Goal: Task Accomplishment & Management: Use online tool/utility

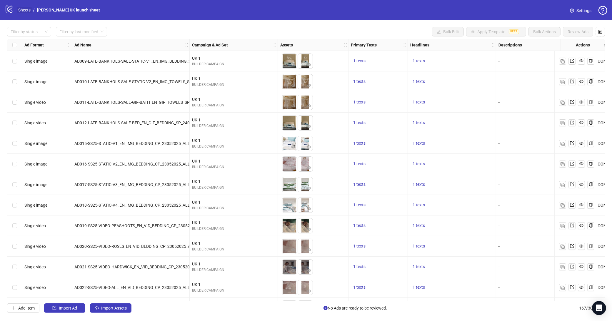
click at [23, 10] on link "Sheets" at bounding box center [24, 10] width 15 height 6
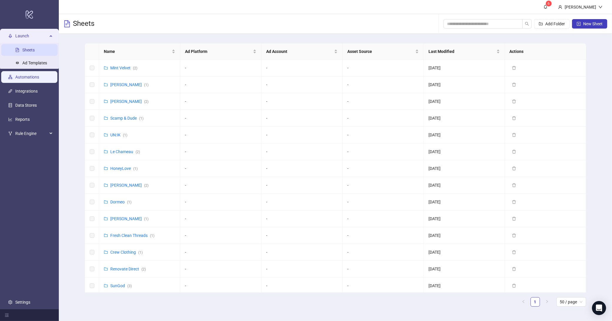
click at [32, 75] on link "Automations" at bounding box center [27, 77] width 24 height 5
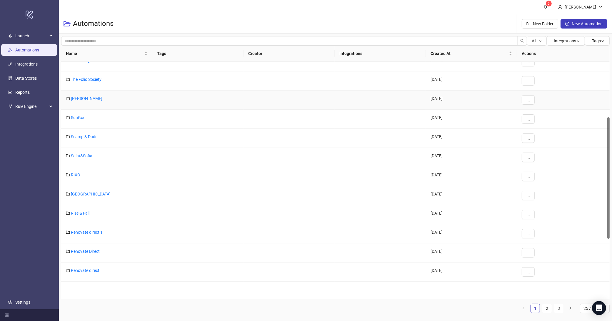
scroll to position [163, 0]
click at [76, 290] on link "[PERSON_NAME]" at bounding box center [86, 288] width 31 height 5
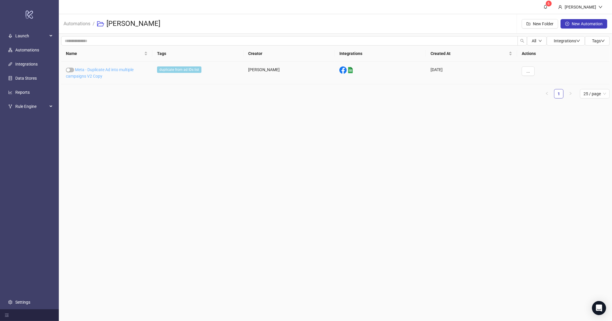
click at [96, 74] on link "Meta - Duplicate Ad into multiple campaigns V2 Copy" at bounding box center [100, 72] width 68 height 11
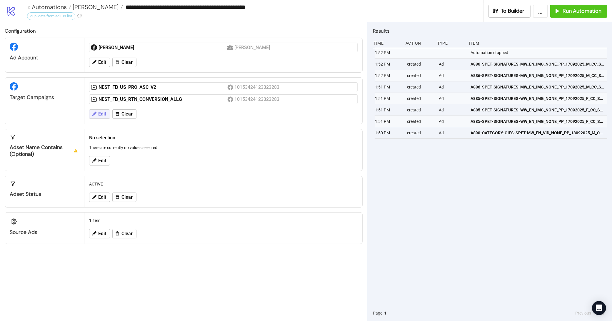
click at [104, 114] on span "Edit" at bounding box center [102, 113] width 8 height 5
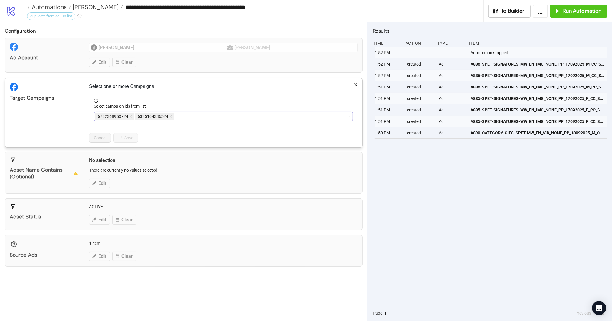
click at [168, 118] on span "6325104336524" at bounding box center [154, 116] width 39 height 7
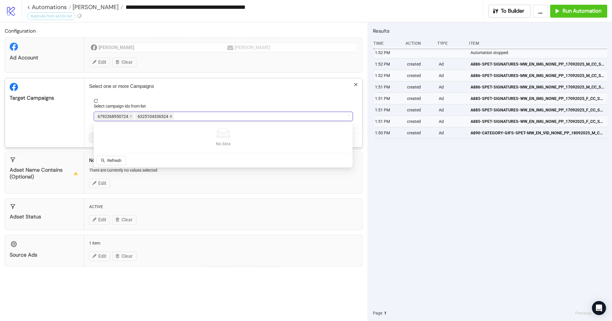
click at [171, 118] on icon "close" at bounding box center [170, 116] width 3 height 3
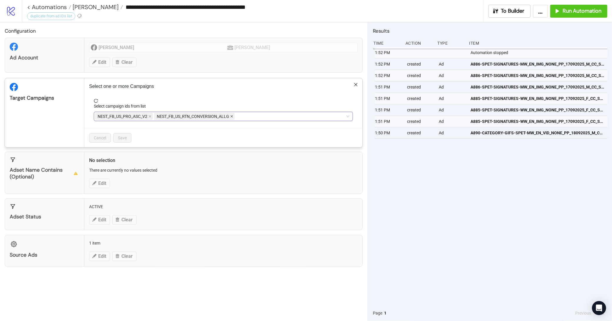
click at [232, 117] on icon "close" at bounding box center [231, 116] width 3 height 3
click at [151, 117] on icon "close" at bounding box center [150, 117] width 2 height 2
click at [151, 117] on div at bounding box center [220, 116] width 251 height 8
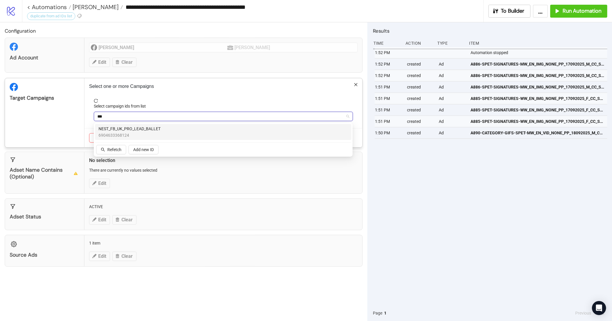
type input "****"
click at [134, 129] on span "NEST_FB_UK_PRO_LEAD_BALLET" at bounding box center [130, 129] width 62 height 6
click at [202, 106] on div "Select campaign ids from list" at bounding box center [223, 107] width 259 height 9
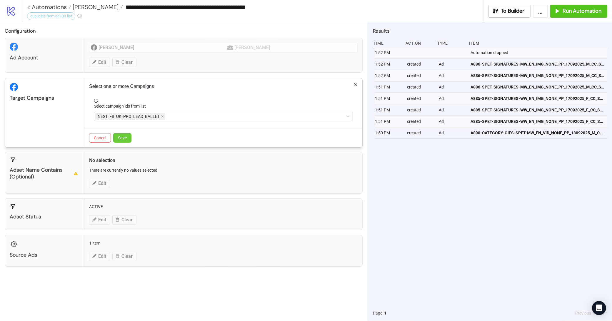
click at [129, 140] on button "Save" at bounding box center [122, 137] width 18 height 9
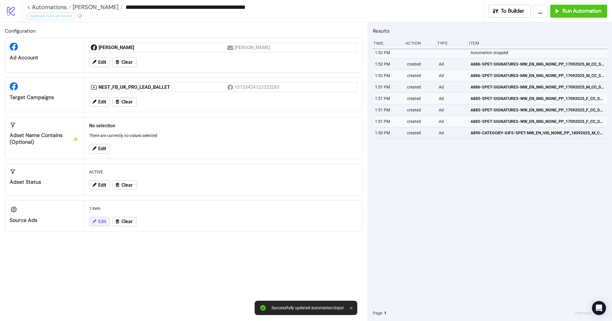
click at [102, 222] on span "Edit" at bounding box center [102, 221] width 8 height 5
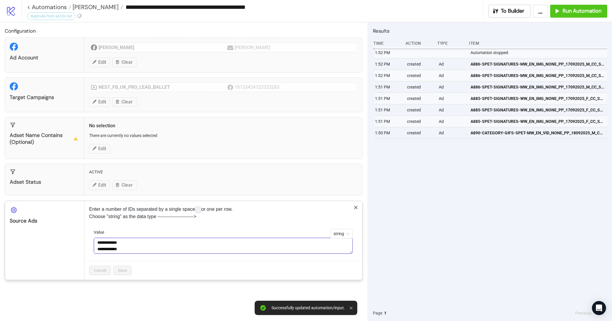
click at [133, 249] on textarea "**********" at bounding box center [223, 246] width 259 height 16
drag, startPoint x: 133, startPoint y: 249, endPoint x: 89, endPoint y: 230, distance: 48.0
click at [89, 230] on form "**********" at bounding box center [223, 245] width 269 height 32
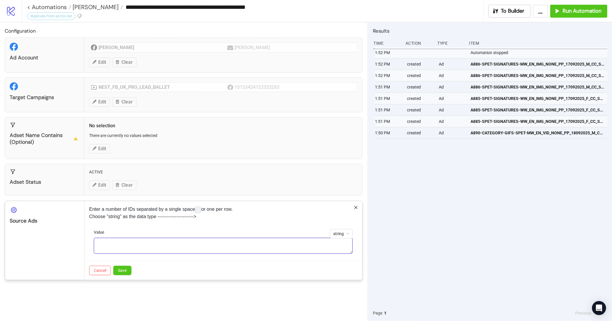
paste textarea "**********"
type textarea "**********"
click at [122, 267] on button "Save" at bounding box center [122, 270] width 18 height 9
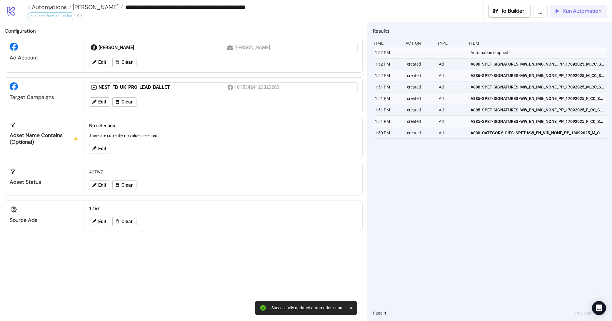
click at [556, 13] on icon "button" at bounding box center [557, 11] width 6 height 6
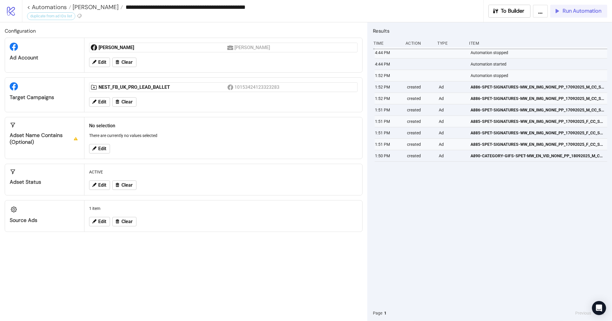
click at [481, 73] on div "Automation stopped" at bounding box center [539, 75] width 139 height 11
click at [570, 10] on span "Run Automation" at bounding box center [582, 11] width 39 height 7
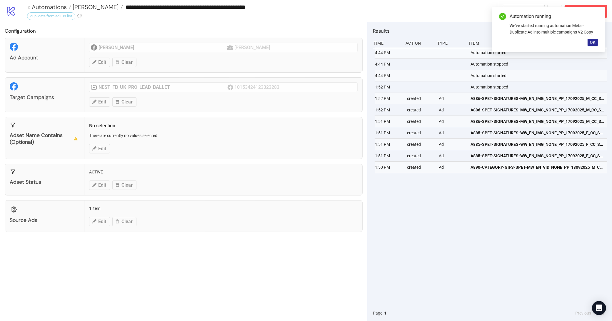
click at [591, 41] on span "OK" at bounding box center [593, 42] width 6 height 5
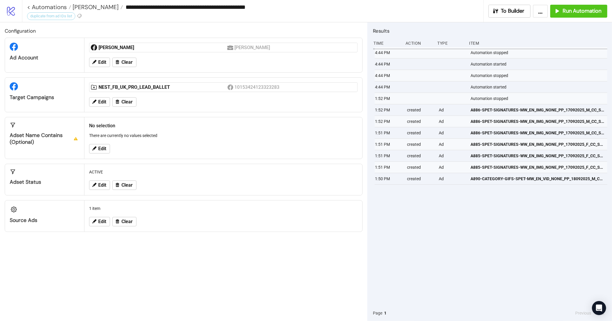
click at [486, 61] on div "Automation started" at bounding box center [539, 64] width 139 height 11
